Goal: Check status: Check status

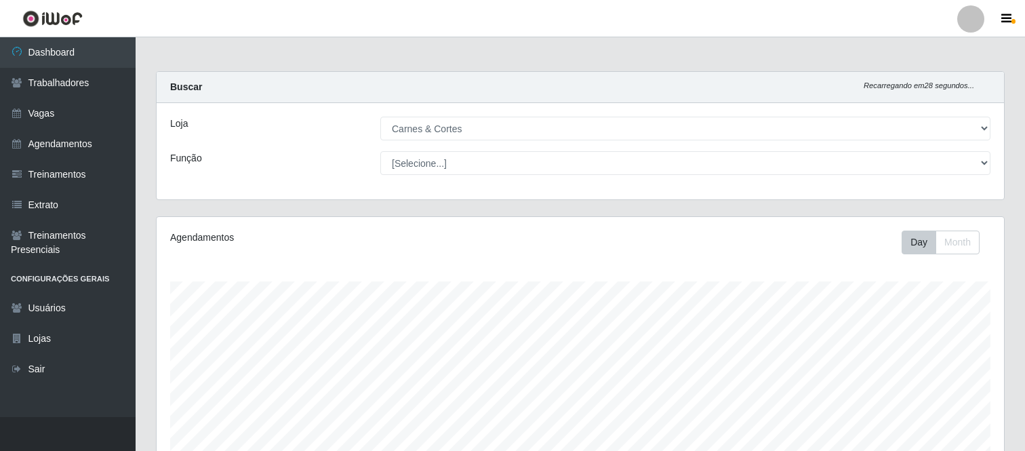
select select "433"
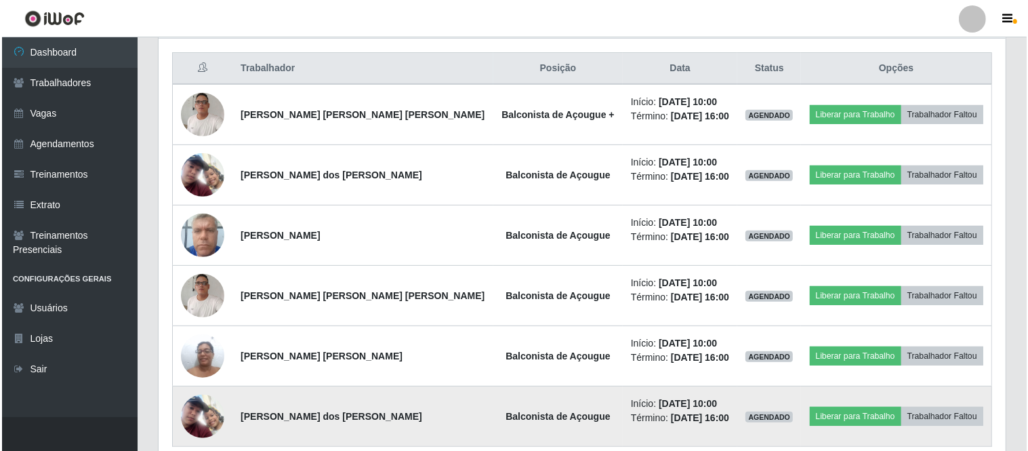
scroll to position [419, 0]
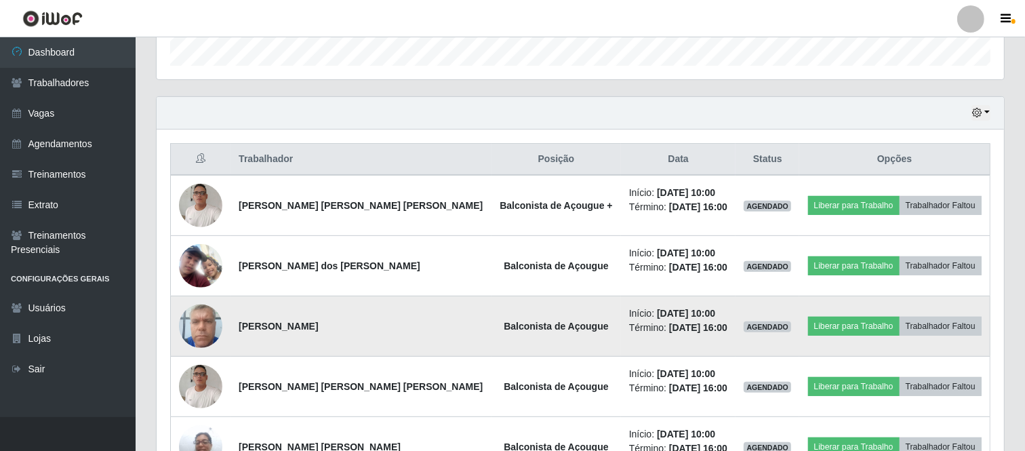
click at [215, 327] on img at bounding box center [200, 326] width 43 height 58
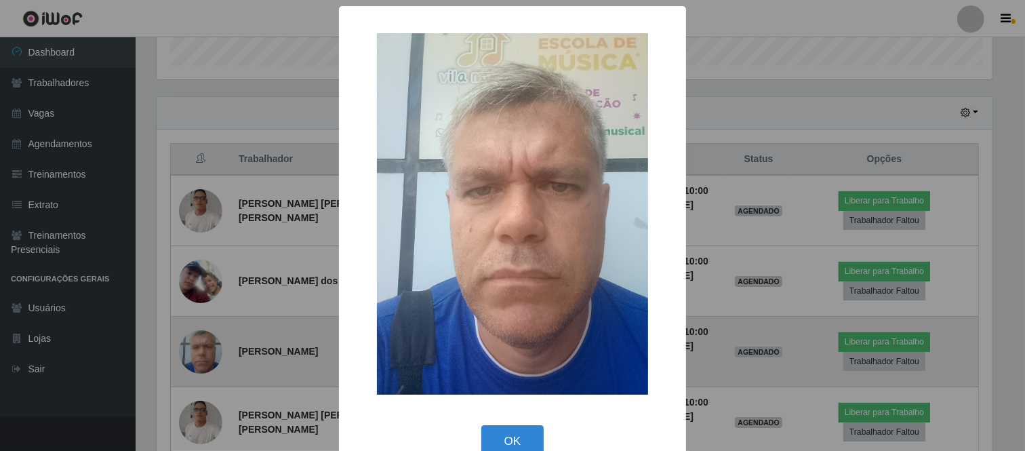
scroll to position [281, 838]
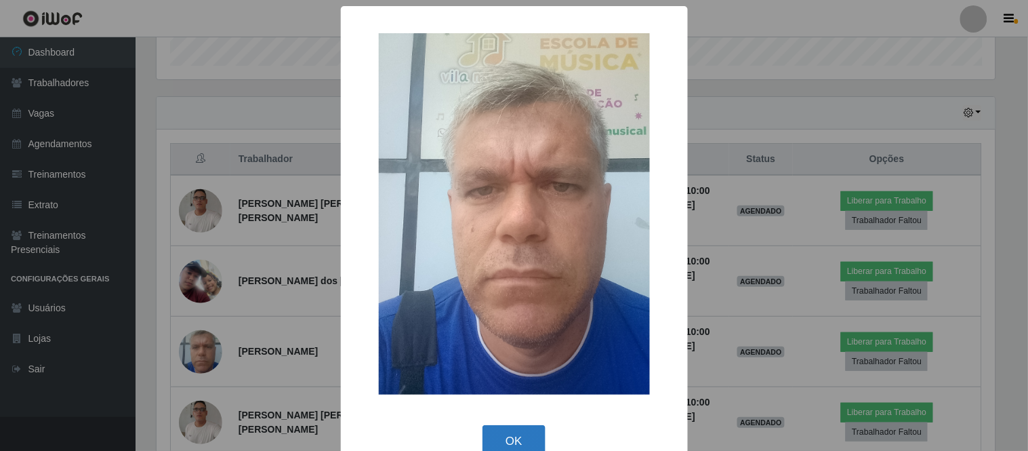
click at [527, 436] on button "OK" at bounding box center [514, 441] width 63 height 32
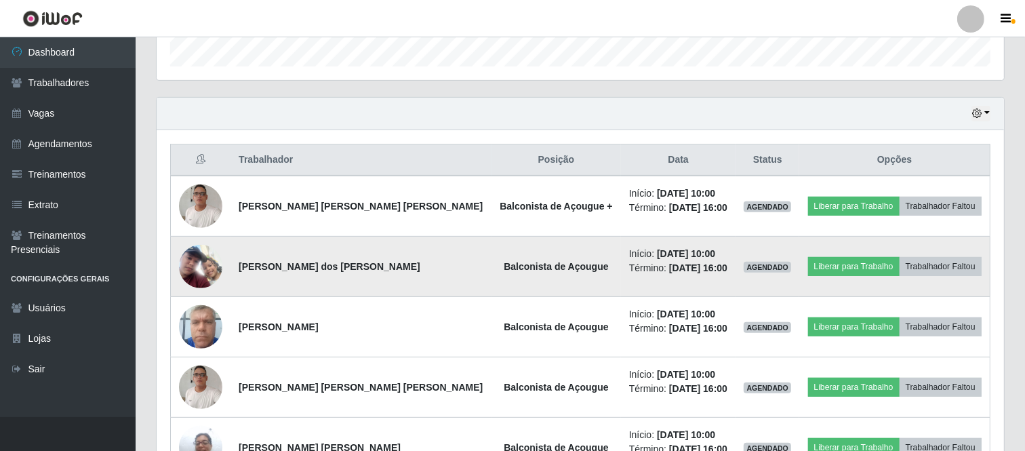
scroll to position [419, 0]
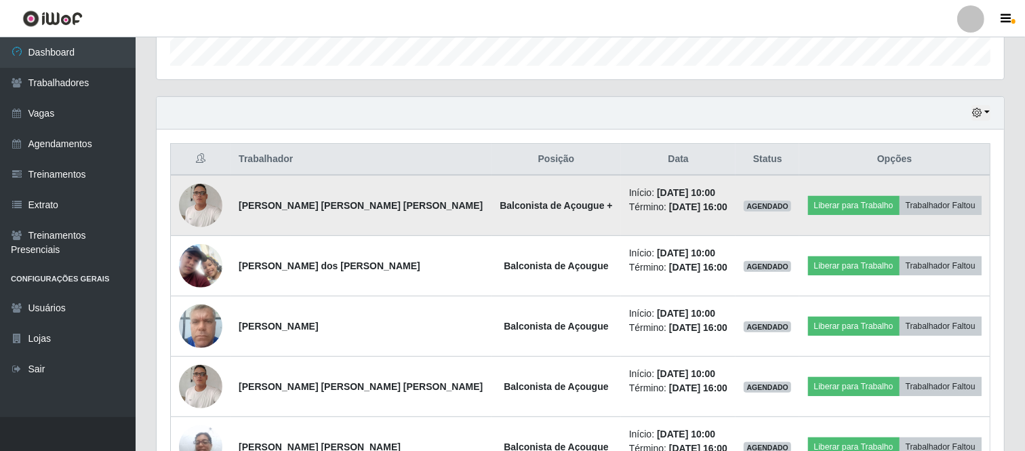
click at [207, 217] on img at bounding box center [200, 205] width 43 height 58
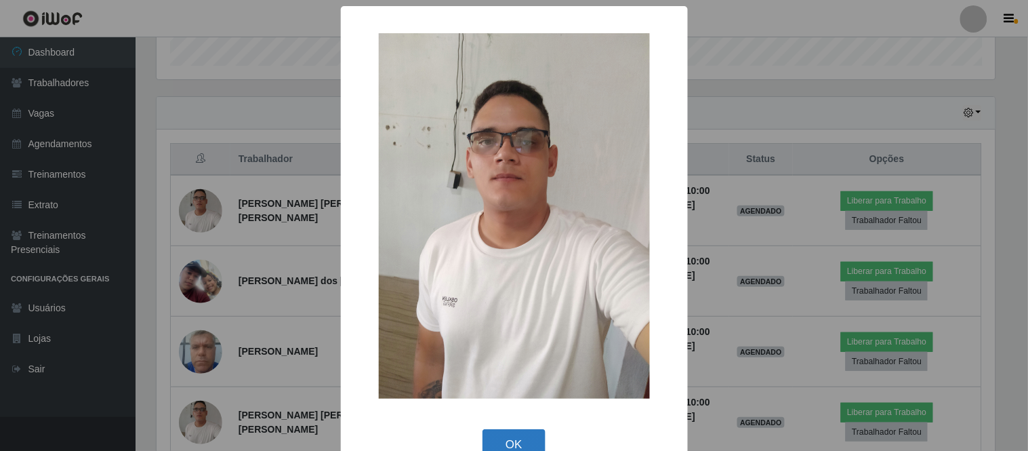
click at [506, 443] on button "OK" at bounding box center [514, 445] width 63 height 32
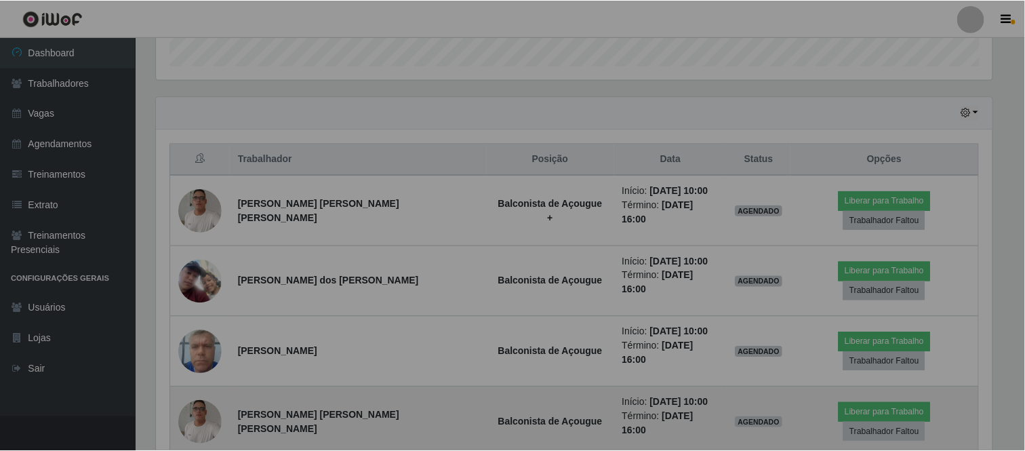
scroll to position [281, 847]
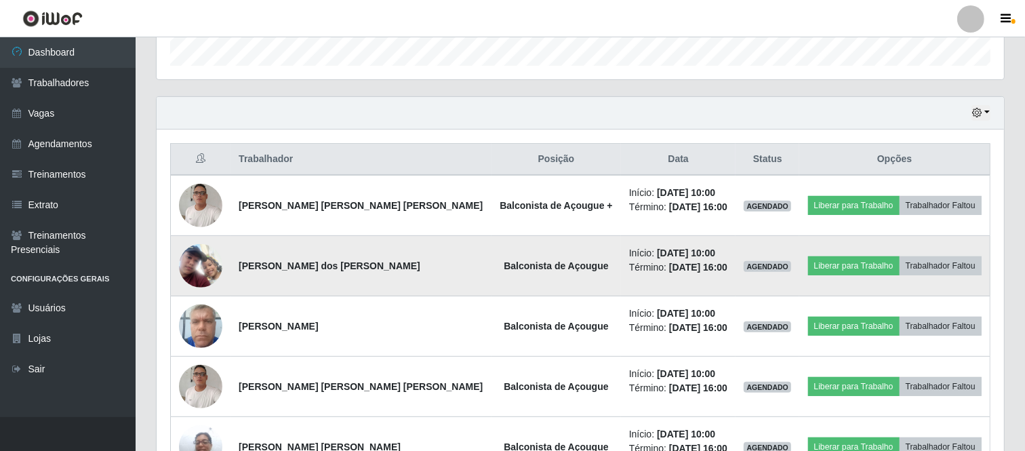
click at [220, 273] on img at bounding box center [200, 265] width 43 height 43
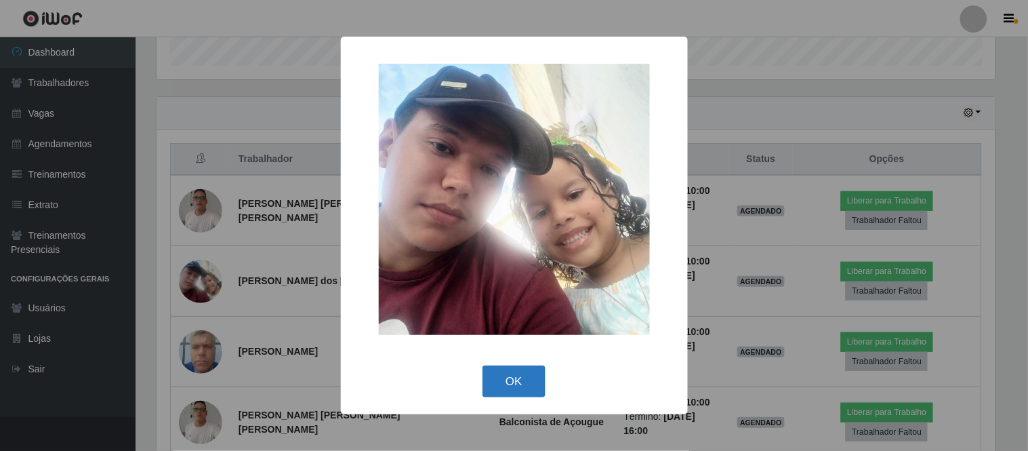
click at [508, 376] on button "OK" at bounding box center [514, 381] width 63 height 32
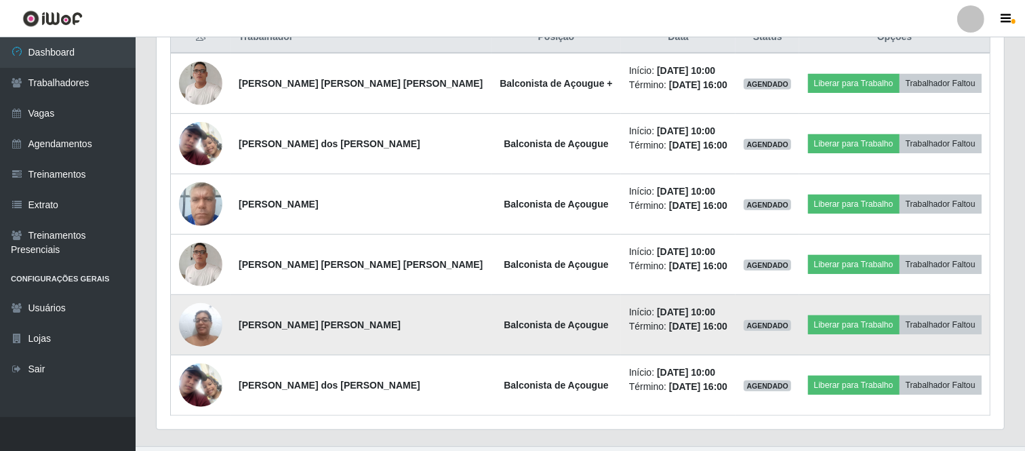
scroll to position [570, 0]
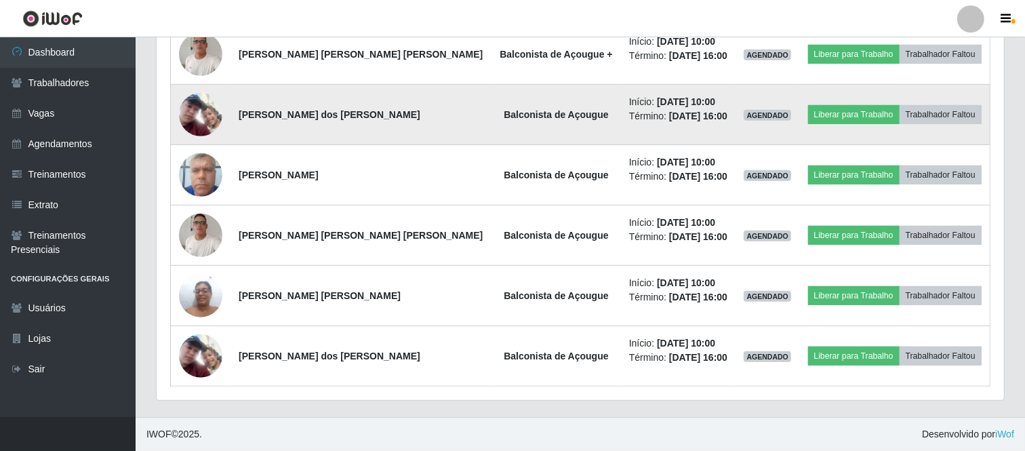
click at [199, 126] on img at bounding box center [200, 114] width 43 height 43
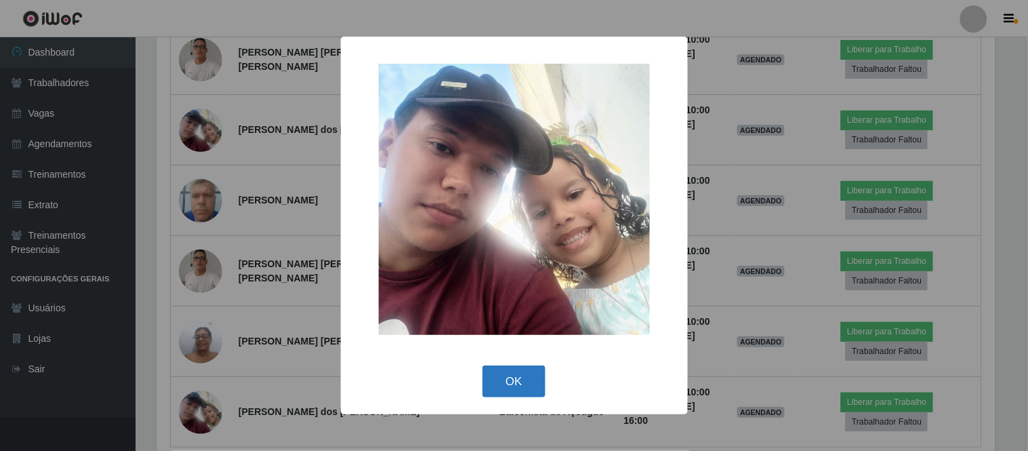
click at [499, 392] on button "OK" at bounding box center [514, 381] width 63 height 32
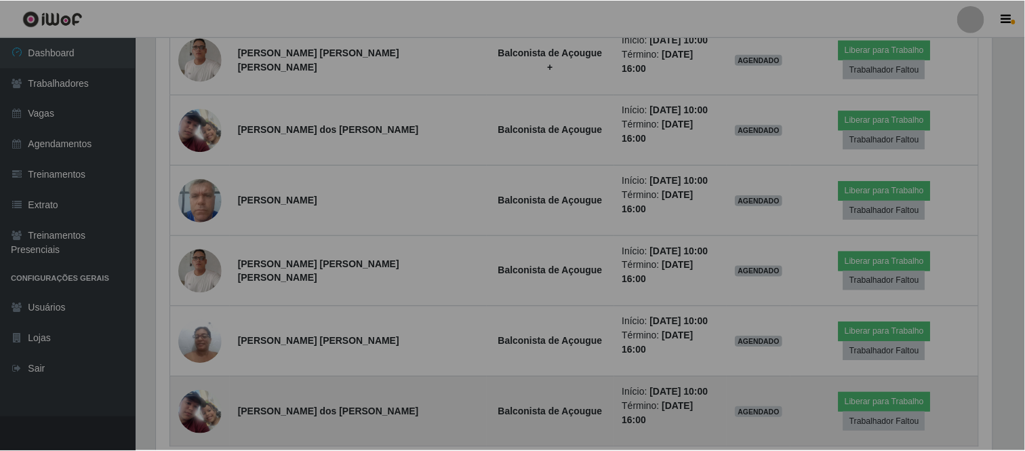
scroll to position [281, 847]
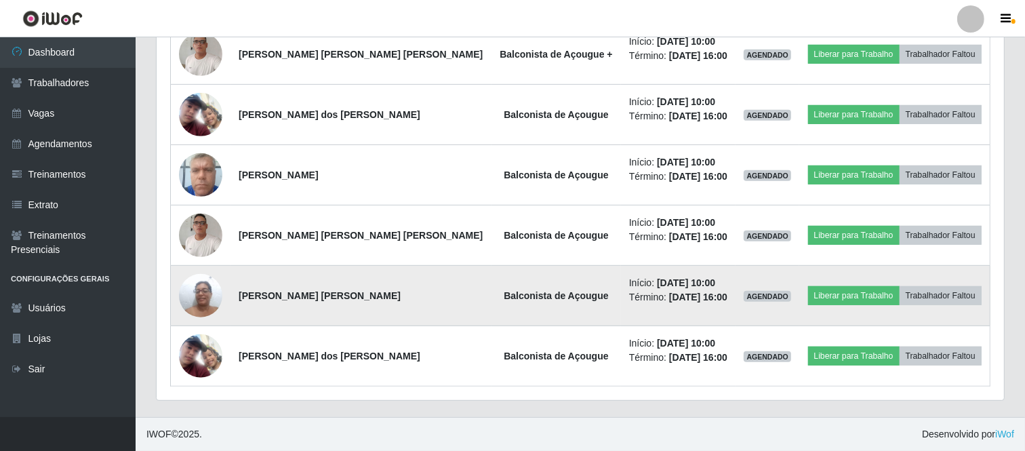
click at [198, 304] on img at bounding box center [200, 295] width 43 height 58
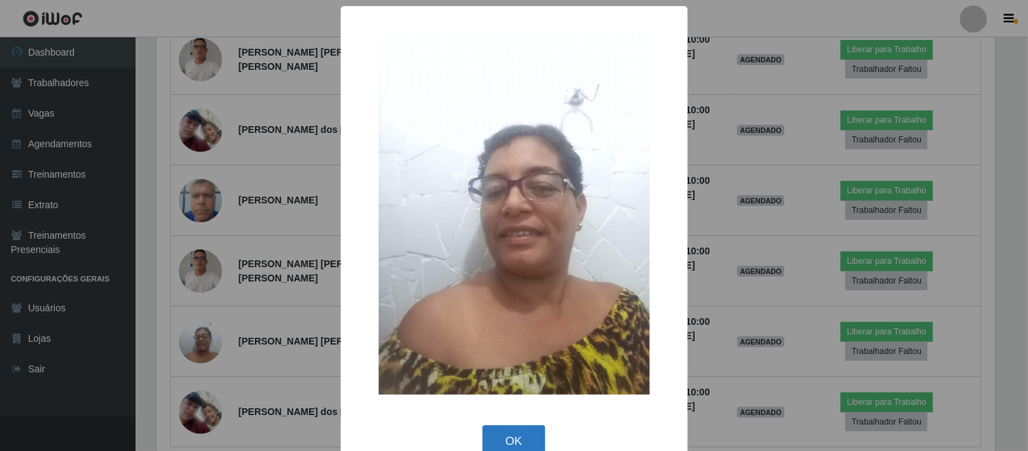
click at [508, 441] on button "OK" at bounding box center [514, 441] width 63 height 32
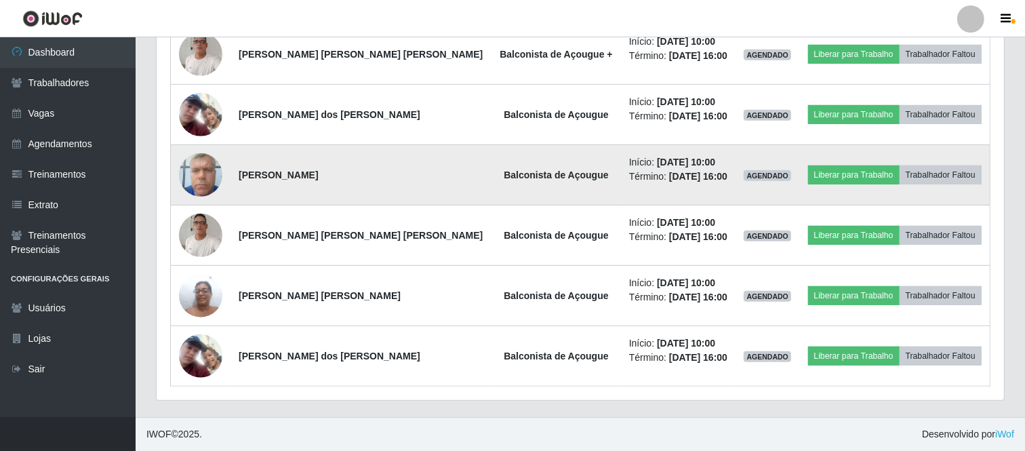
scroll to position [268, 0]
